Goal: Task Accomplishment & Management: Manage account settings

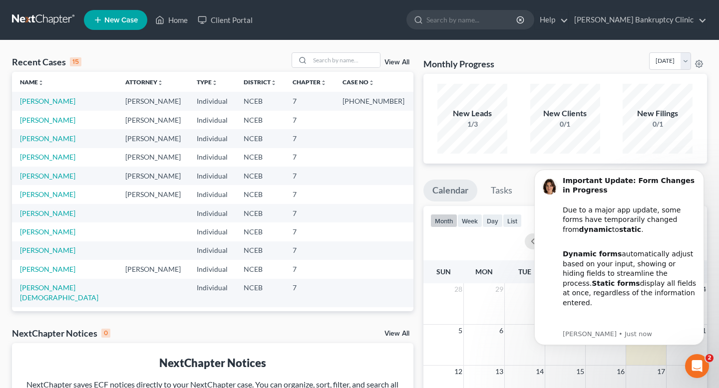
scroll to position [68, 0]
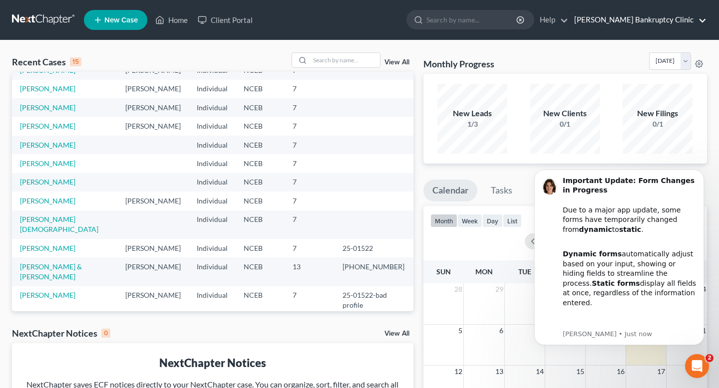
click at [651, 26] on link "[PERSON_NAME] Bankruptcy Clinic" at bounding box center [637, 20] width 137 height 18
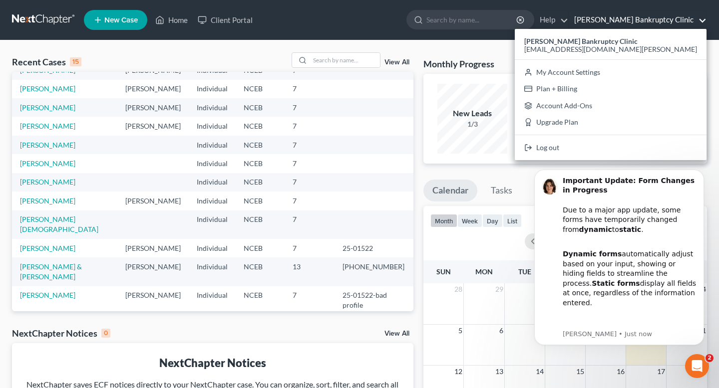
click at [650, 25] on link "[PERSON_NAME] Bankruptcy Clinic" at bounding box center [637, 20] width 137 height 18
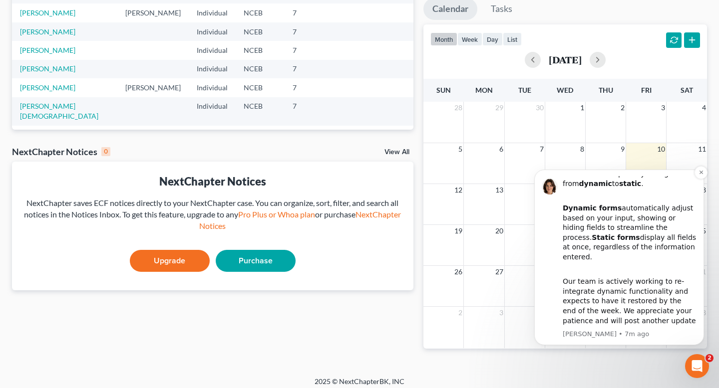
scroll to position [188, 0]
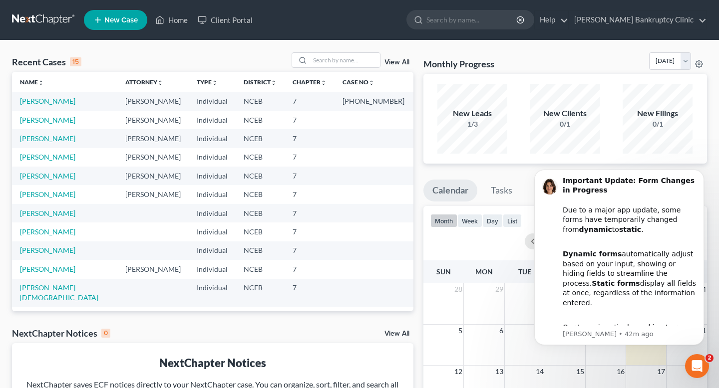
scroll to position [46, 0]
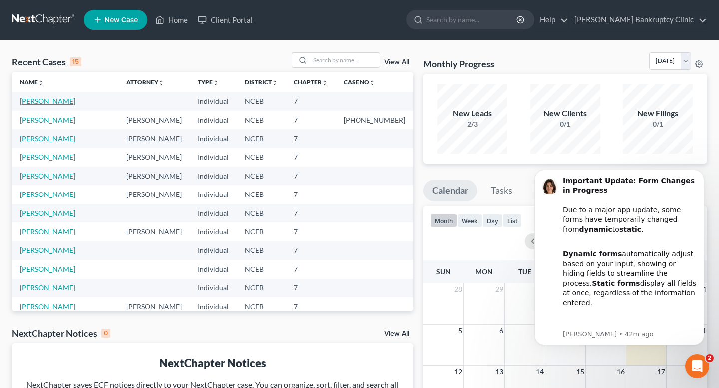
click at [38, 99] on link "[PERSON_NAME]" at bounding box center [47, 101] width 55 height 8
select select "10"
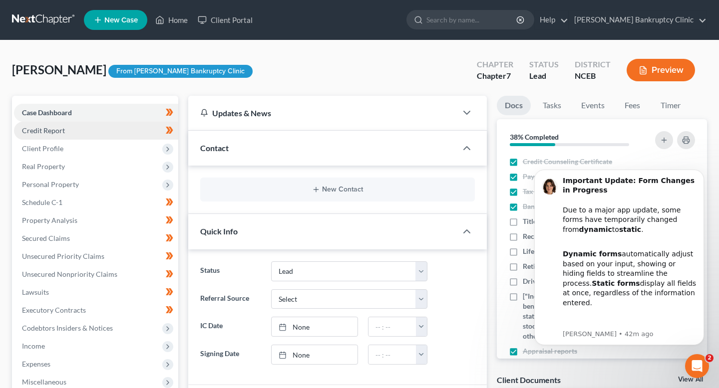
click at [117, 132] on link "Credit Report" at bounding box center [96, 131] width 164 height 18
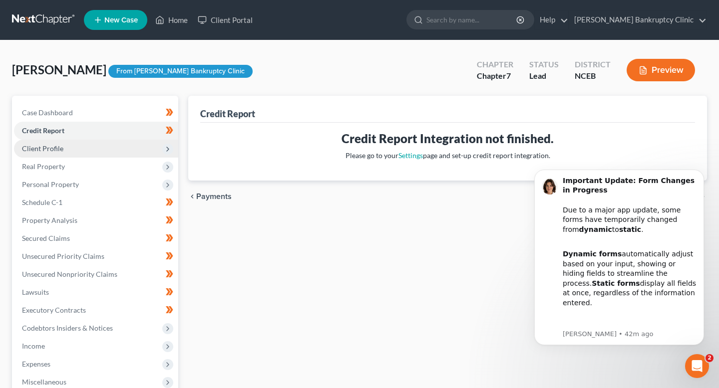
click at [83, 149] on span "Client Profile" at bounding box center [96, 149] width 164 height 18
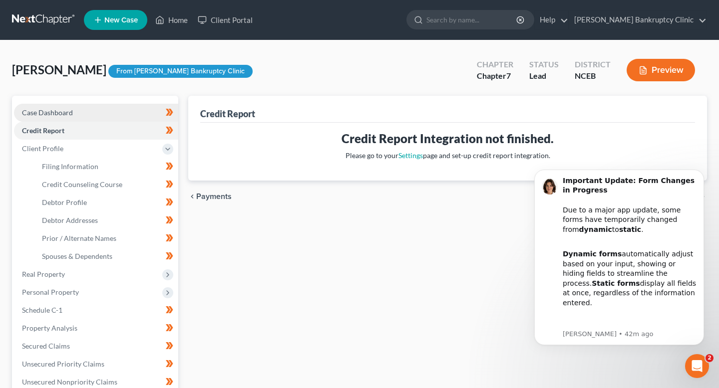
click at [89, 114] on link "Case Dashboard" at bounding box center [96, 113] width 164 height 18
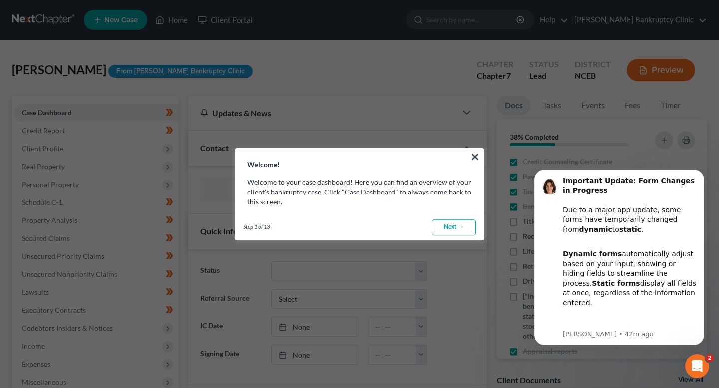
click at [444, 224] on link "Next →" at bounding box center [454, 228] width 44 height 16
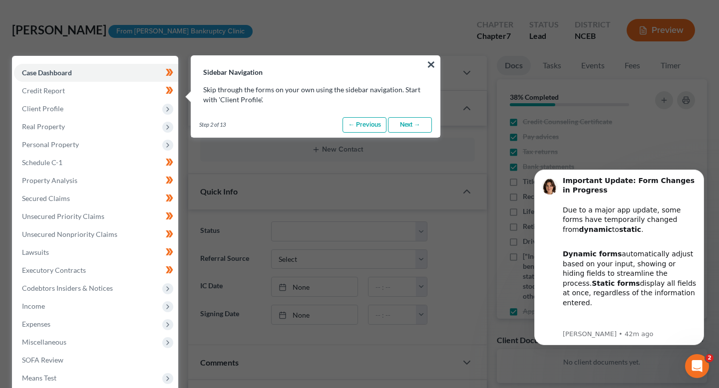
scroll to position [45, 0]
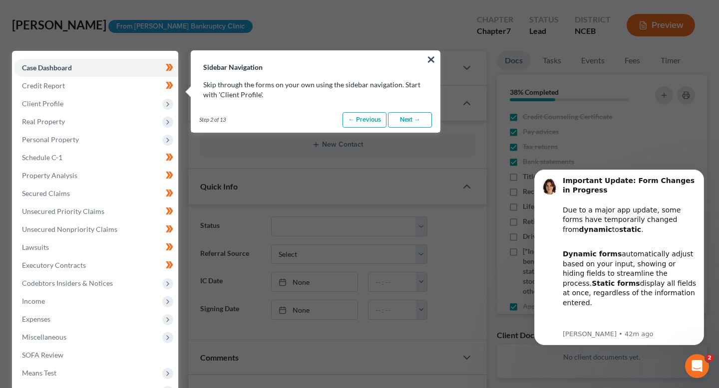
click at [410, 121] on link "Next →" at bounding box center [410, 120] width 44 height 16
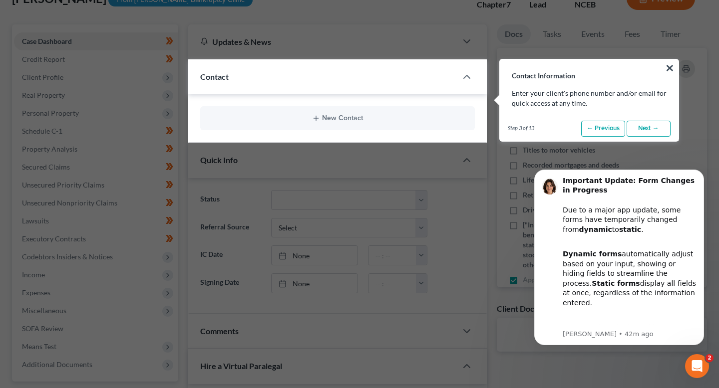
scroll to position [80, 0]
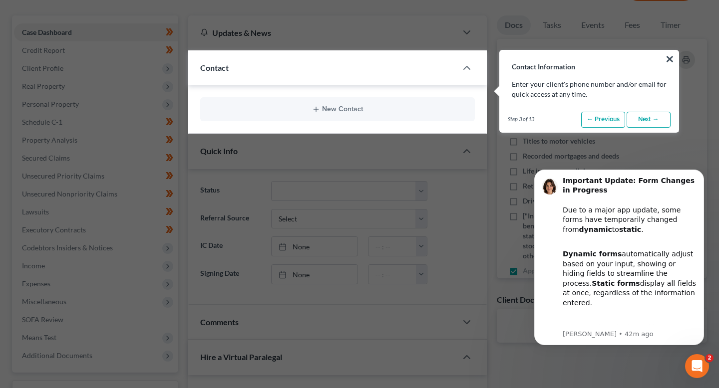
click at [636, 118] on link "Next →" at bounding box center [648, 120] width 44 height 16
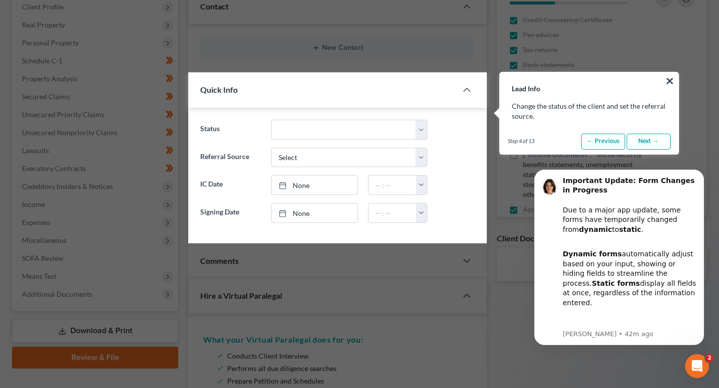
scroll to position [164, 0]
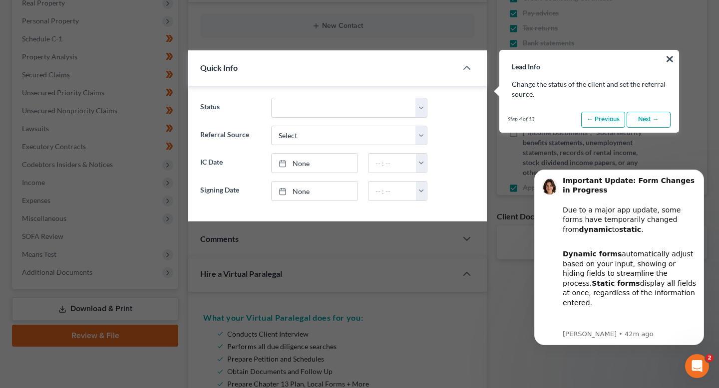
click at [634, 120] on link "Next →" at bounding box center [648, 120] width 44 height 16
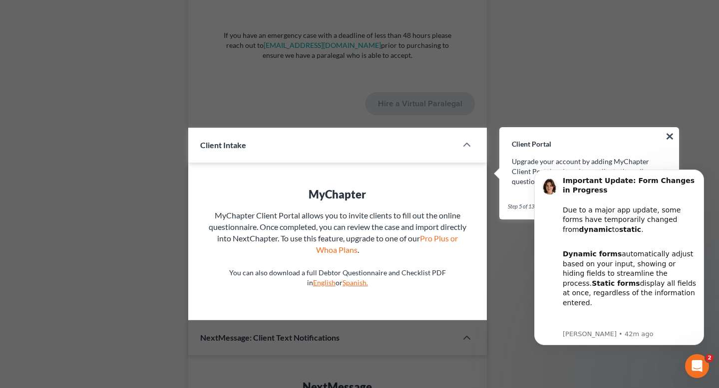
scroll to position [871, 0]
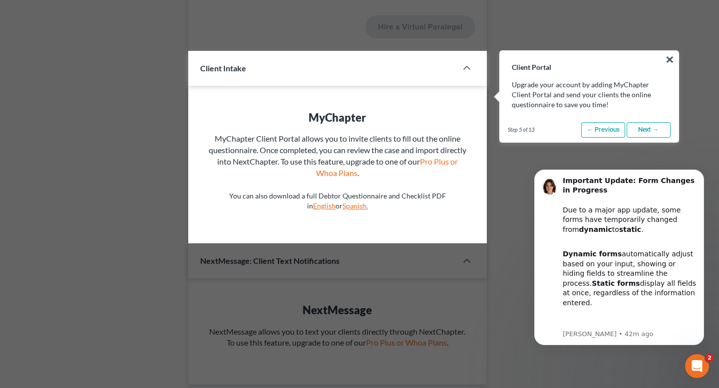
click at [640, 131] on link "Next →" at bounding box center [648, 130] width 44 height 16
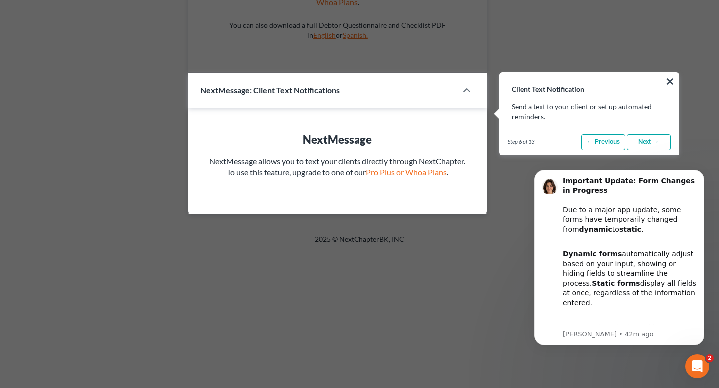
scroll to position [1065, 0]
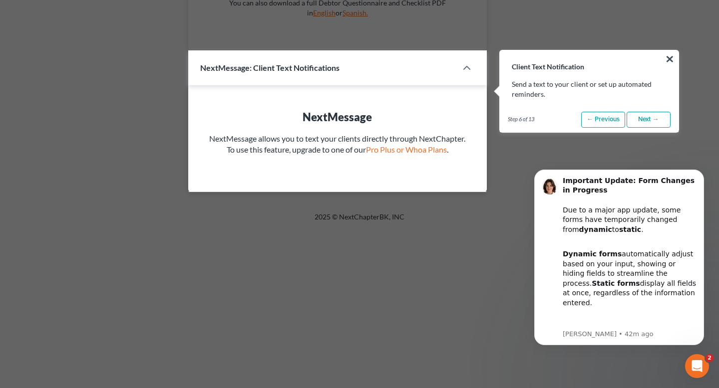
click at [640, 131] on div "Step 6 of 13 ← Previous Next → Done" at bounding box center [589, 119] width 179 height 25
click at [638, 122] on link "Next →" at bounding box center [648, 120] width 44 height 16
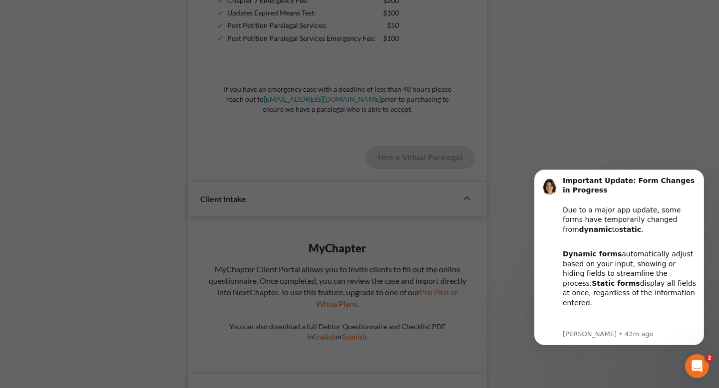
scroll to position [70, 0]
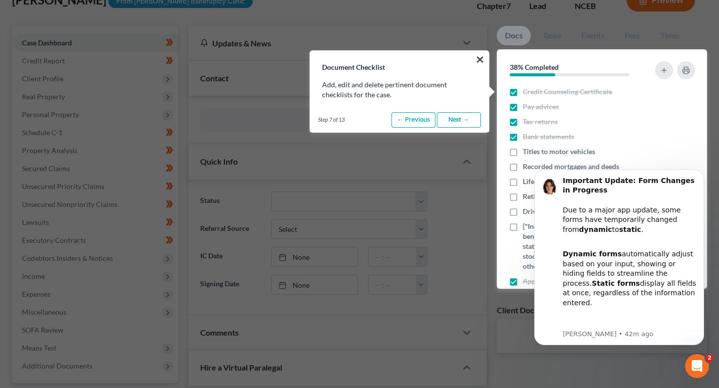
click at [467, 121] on link "Next →" at bounding box center [459, 120] width 44 height 16
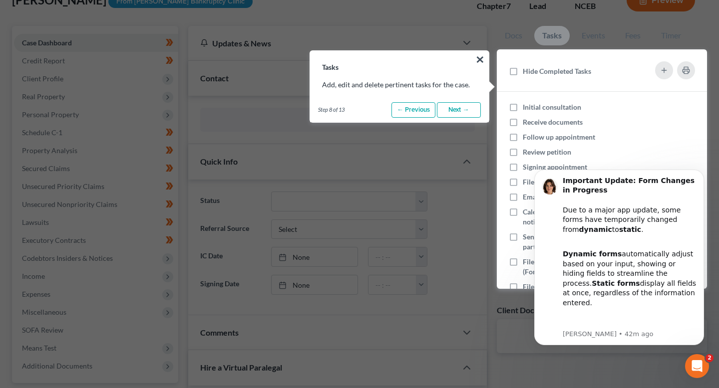
click at [467, 121] on div "Step 8 of 13 ← Previous Next → Done" at bounding box center [399, 110] width 179 height 25
click at [466, 110] on link "Next →" at bounding box center [459, 110] width 44 height 16
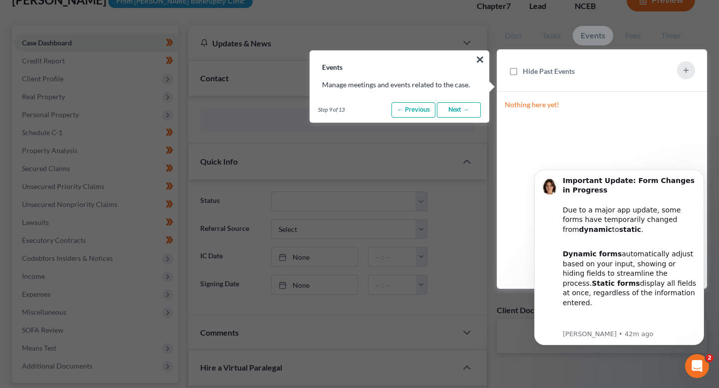
click at [466, 110] on link "Next →" at bounding box center [459, 110] width 44 height 16
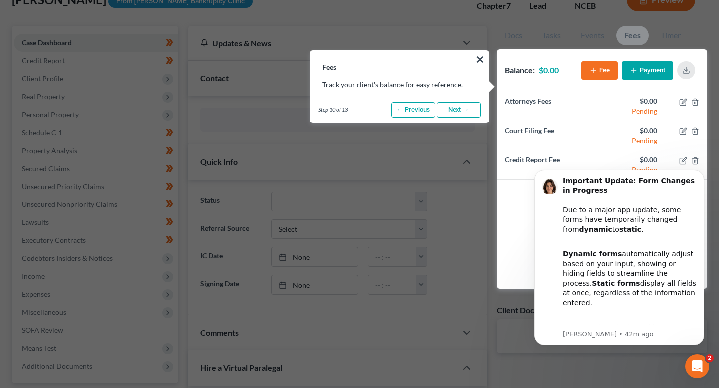
click at [466, 110] on link "Next →" at bounding box center [459, 110] width 44 height 16
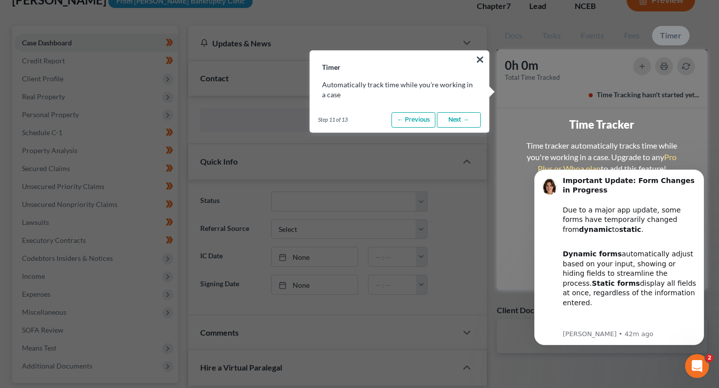
click at [466, 110] on div "Step 11 of 13 ← Previous Next → Done" at bounding box center [399, 120] width 179 height 25
click at [466, 117] on link "Next →" at bounding box center [459, 120] width 44 height 16
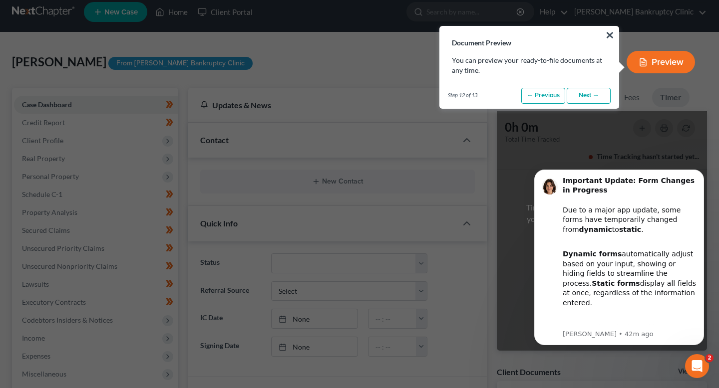
scroll to position [0, 0]
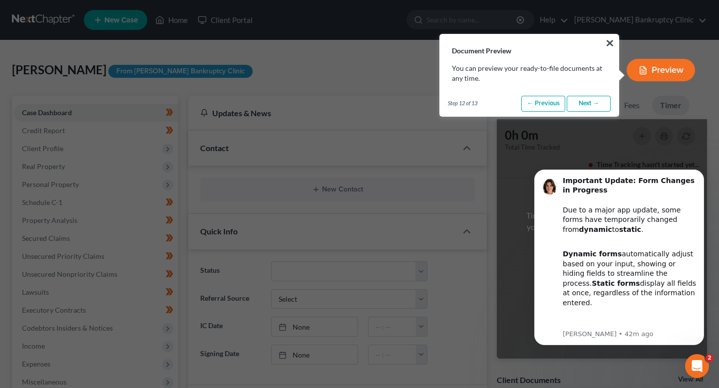
click at [592, 100] on link "Next →" at bounding box center [588, 104] width 44 height 16
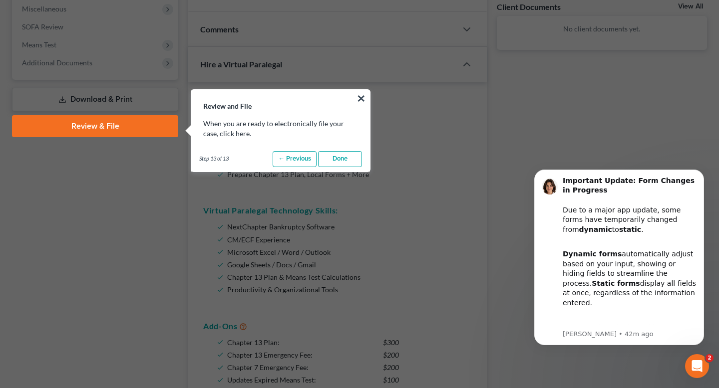
scroll to position [413, 0]
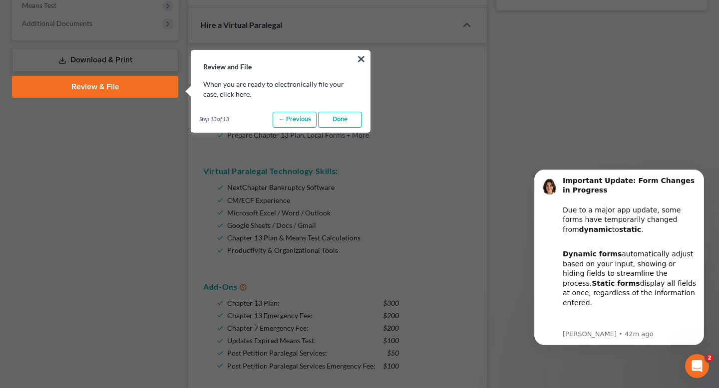
click at [337, 116] on link "Done" at bounding box center [340, 120] width 44 height 16
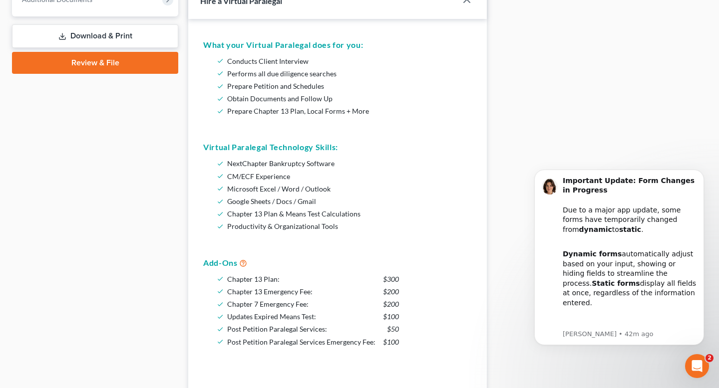
scroll to position [0, 0]
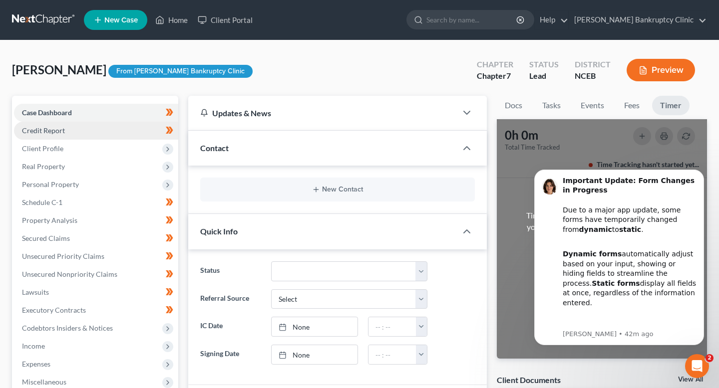
click at [135, 133] on link "Credit Report" at bounding box center [96, 131] width 164 height 18
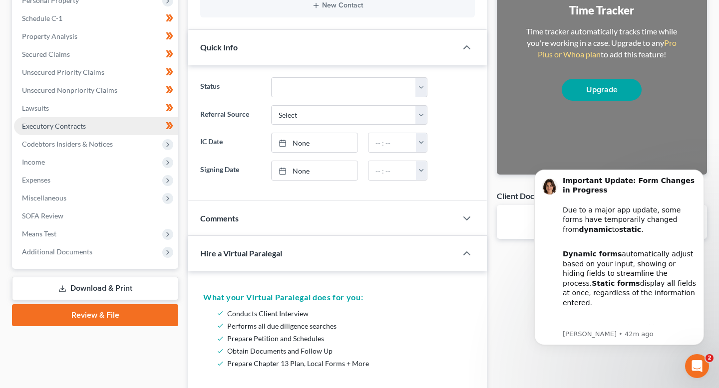
click at [82, 129] on span "Executory Contracts" at bounding box center [54, 126] width 64 height 8
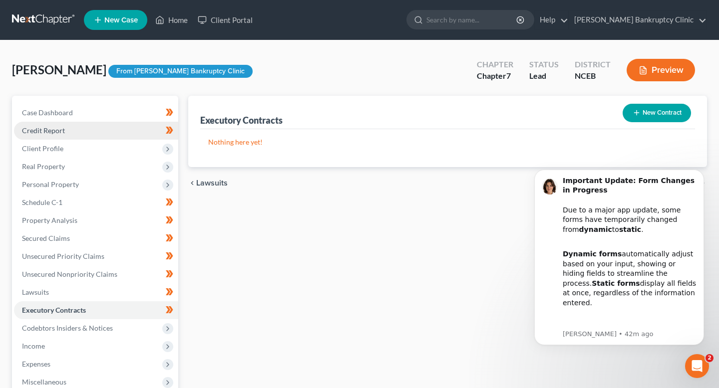
scroll to position [74, 0]
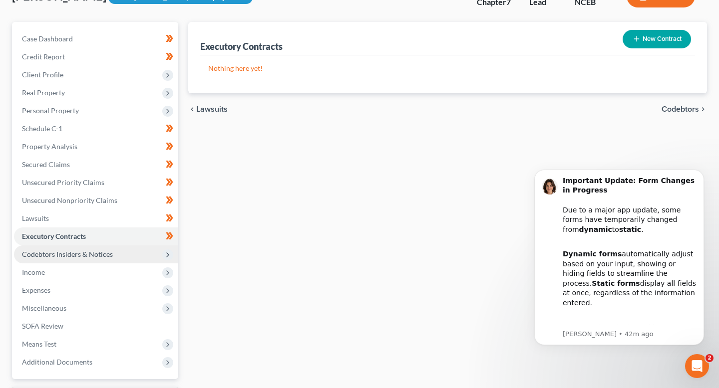
click at [87, 250] on span "Codebtors Insiders & Notices" at bounding box center [67, 254] width 91 height 8
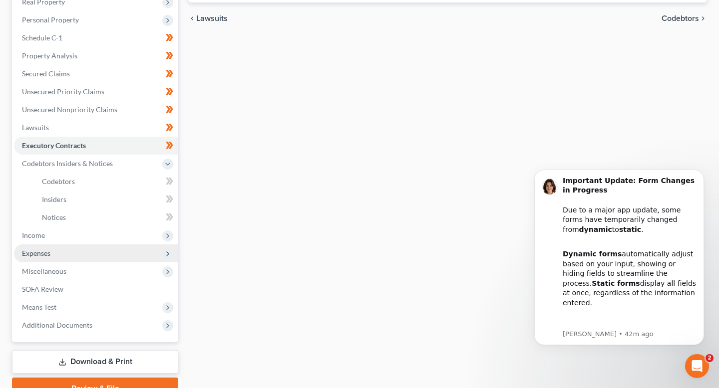
scroll to position [200, 0]
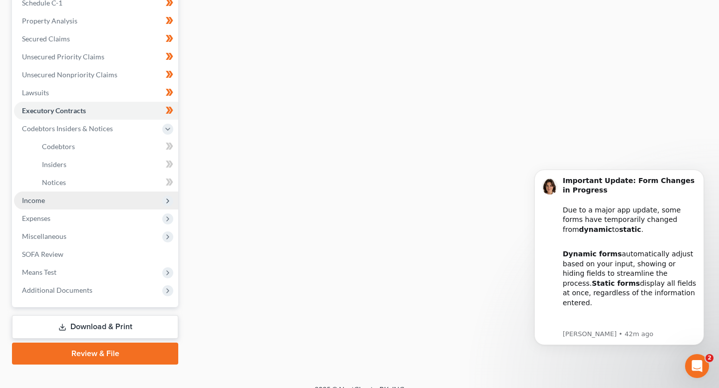
click at [73, 193] on span "Income" at bounding box center [96, 201] width 164 height 18
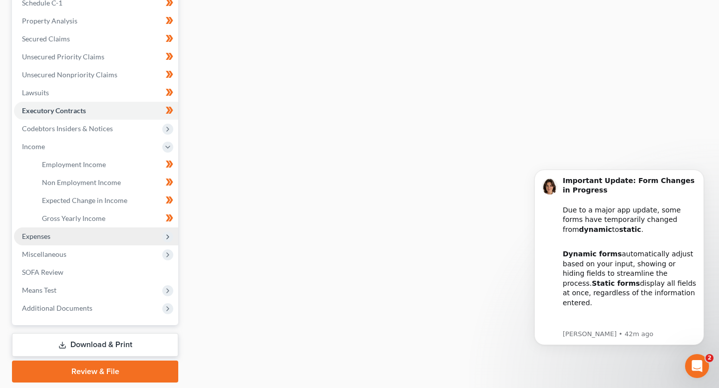
click at [85, 241] on span "Expenses" at bounding box center [96, 237] width 164 height 18
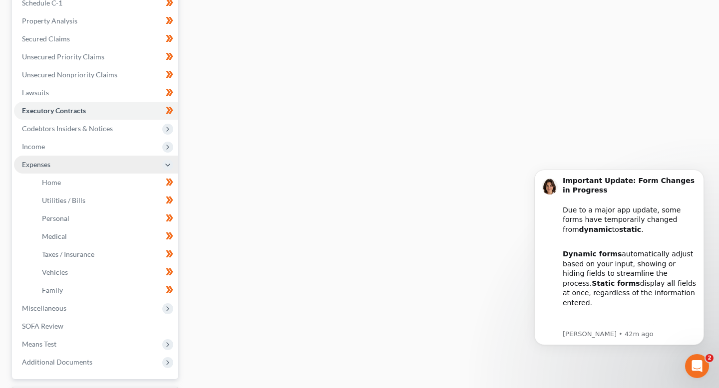
scroll to position [0, 0]
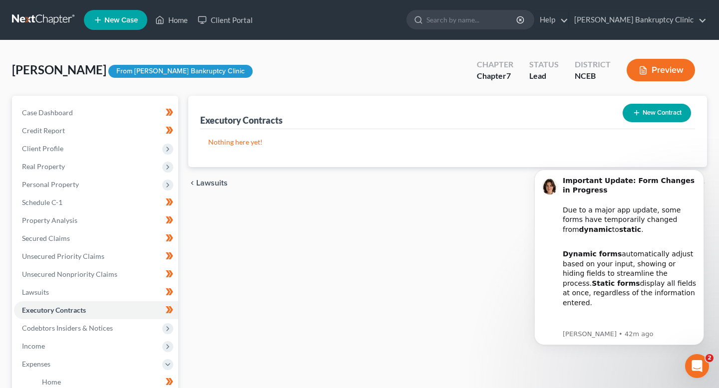
click at [48, 22] on link at bounding box center [44, 20] width 64 height 18
